Goal: Task Accomplishment & Management: Manage account settings

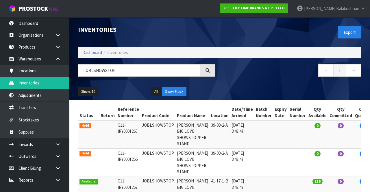
click at [130, 68] on input "JOBLSHOWSTOP" at bounding box center [139, 70] width 122 height 12
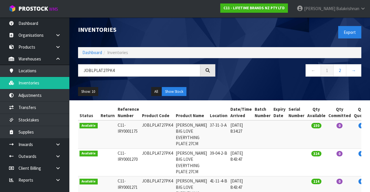
type input "JOBLPLAT27PK4"
click at [338, 71] on link "2" at bounding box center [339, 70] width 13 height 12
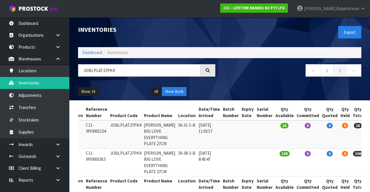
scroll to position [0, 31]
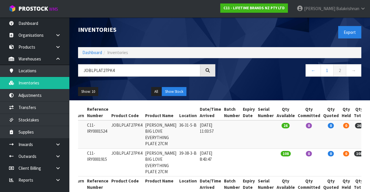
copy td "JOBLPLAT27PK4"
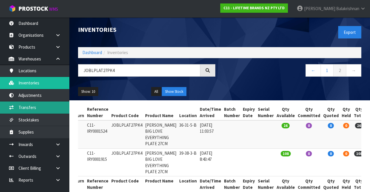
click at [16, 104] on link "Transfers" at bounding box center [34, 107] width 69 height 12
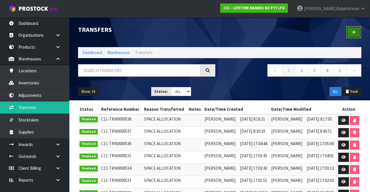
click at [354, 29] on link at bounding box center [353, 32] width 15 height 12
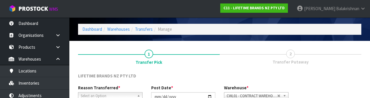
scroll to position [69, 0]
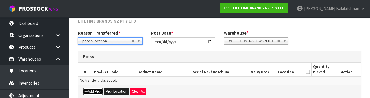
click at [87, 90] on button "Add Pick" at bounding box center [93, 91] width 21 height 7
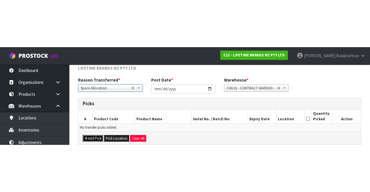
scroll to position [33, 0]
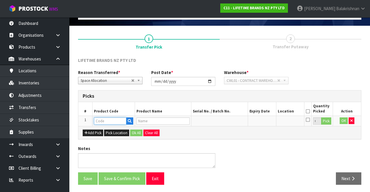
click at [105, 120] on input "text" at bounding box center [110, 120] width 32 height 7
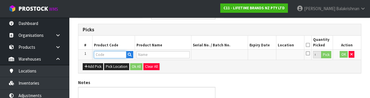
scroll to position [101, 0]
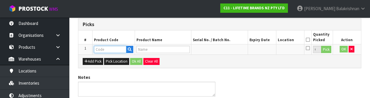
type input "JOBLPLAT27PK4"
type input "[PERSON_NAME] BIG LOVE EVERYTHING PLATE 27CM"
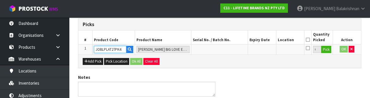
type input "JOBLPLAT27PK4"
click at [329, 49] on button "Pick" at bounding box center [326, 50] width 10 height 8
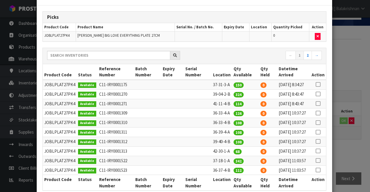
scroll to position [21, 0]
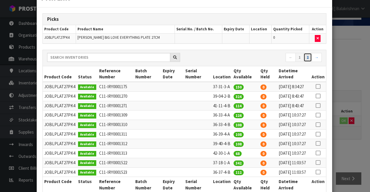
click at [311, 53] on link "2" at bounding box center [307, 57] width 8 height 9
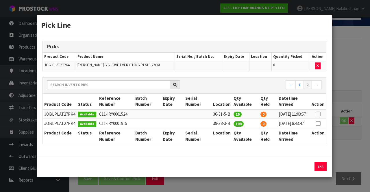
scroll to position [0, 0]
click at [328, 108] on div "Picks Product Code Product Name Serial No. / Batch No. Expiry Date Location Qua…" at bounding box center [184, 95] width 295 height 121
click at [319, 114] on icon at bounding box center [317, 114] width 5 height 0
click at [301, 171] on button "Assign Pick" at bounding box center [301, 166] width 24 height 9
type input "26"
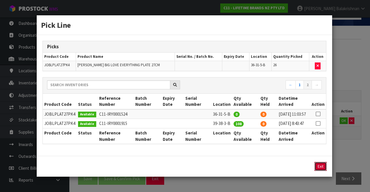
click at [322, 167] on button "Exit" at bounding box center [320, 166] width 12 height 9
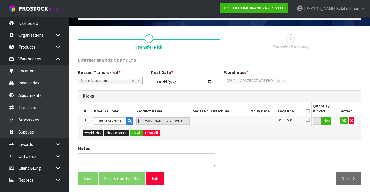
click at [308, 111] on icon at bounding box center [308, 111] width 4 height 0
click at [346, 122] on button "OK" at bounding box center [343, 120] width 8 height 7
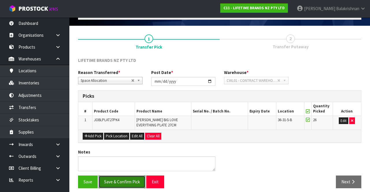
click at [109, 177] on button "Save & Confirm Pick" at bounding box center [121, 181] width 47 height 12
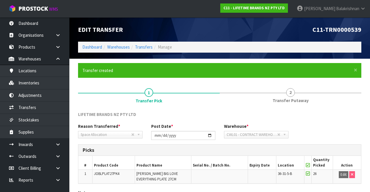
scroll to position [45, 0]
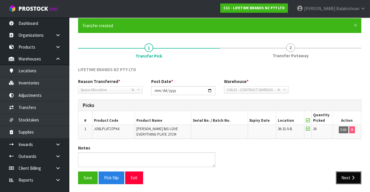
click at [343, 176] on button "Next" at bounding box center [348, 177] width 25 height 12
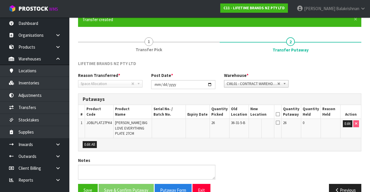
scroll to position [63, 0]
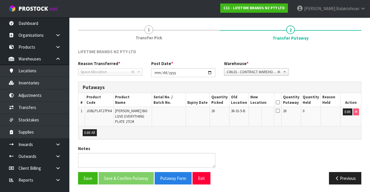
click at [280, 102] on icon at bounding box center [278, 102] width 4 height 0
click at [286, 110] on span "26" at bounding box center [284, 110] width 3 height 5
click at [281, 117] on td at bounding box center [277, 116] width 7 height 19
click at [280, 111] on icon at bounding box center [278, 110] width 4 height 5
click at [280, 110] on icon at bounding box center [278, 110] width 4 height 5
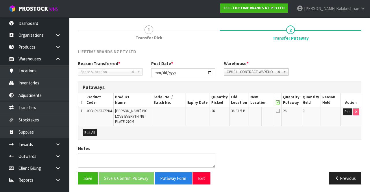
click at [280, 103] on icon at bounding box center [278, 102] width 4 height 0
click at [280, 111] on icon at bounding box center [278, 110] width 4 height 5
click at [280, 102] on icon at bounding box center [278, 102] width 4 height 0
click at [280, 112] on icon at bounding box center [278, 110] width 4 height 5
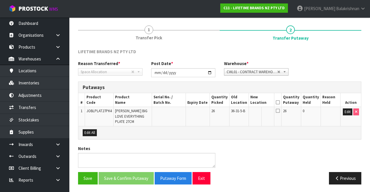
click at [280, 109] on icon at bounding box center [278, 110] width 4 height 5
click at [81, 177] on button "Save" at bounding box center [88, 178] width 20 height 12
click at [280, 102] on icon at bounding box center [278, 102] width 4 height 0
click at [280, 111] on icon at bounding box center [278, 110] width 4 height 5
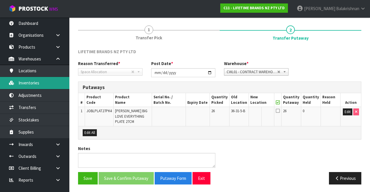
click at [18, 80] on link "Inventories" at bounding box center [34, 83] width 69 height 12
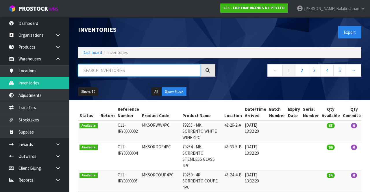
click at [148, 76] on input "text" at bounding box center [139, 70] width 122 height 12
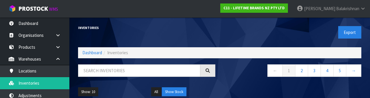
click at [156, 60] on div "Inventories Export Dashboard Inventories ← 1 2 3 4 5 → Show: 10 5 10 25 50 All …" at bounding box center [220, 58] width 292 height 83
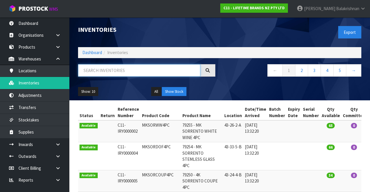
paste input "JOBLPLAT27PK4"
type input "JOBLPLAT27PK4"
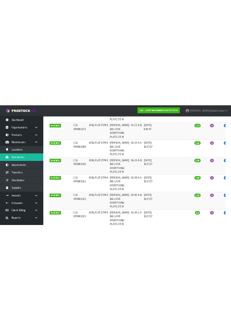
scroll to position [57, 0]
